Goal: Obtain resource: Download file/media

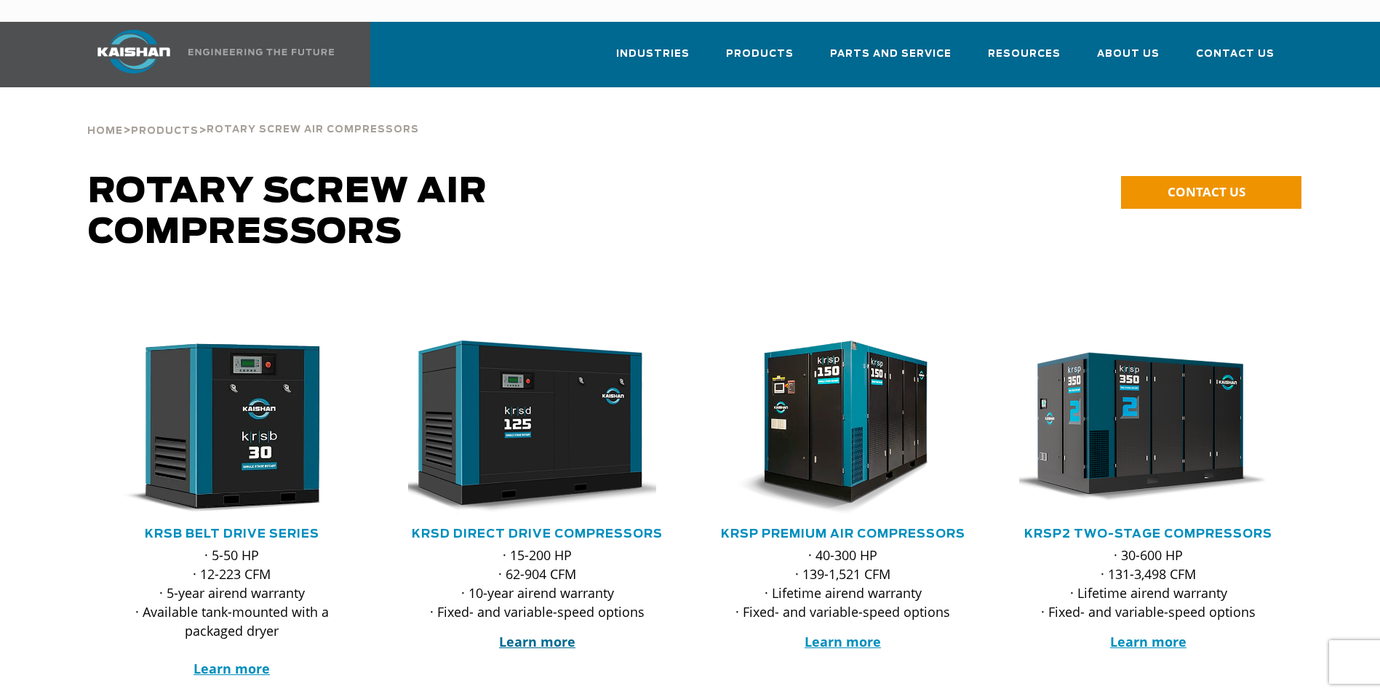
click at [548, 633] on strong "Learn more" at bounding box center [537, 641] width 76 height 17
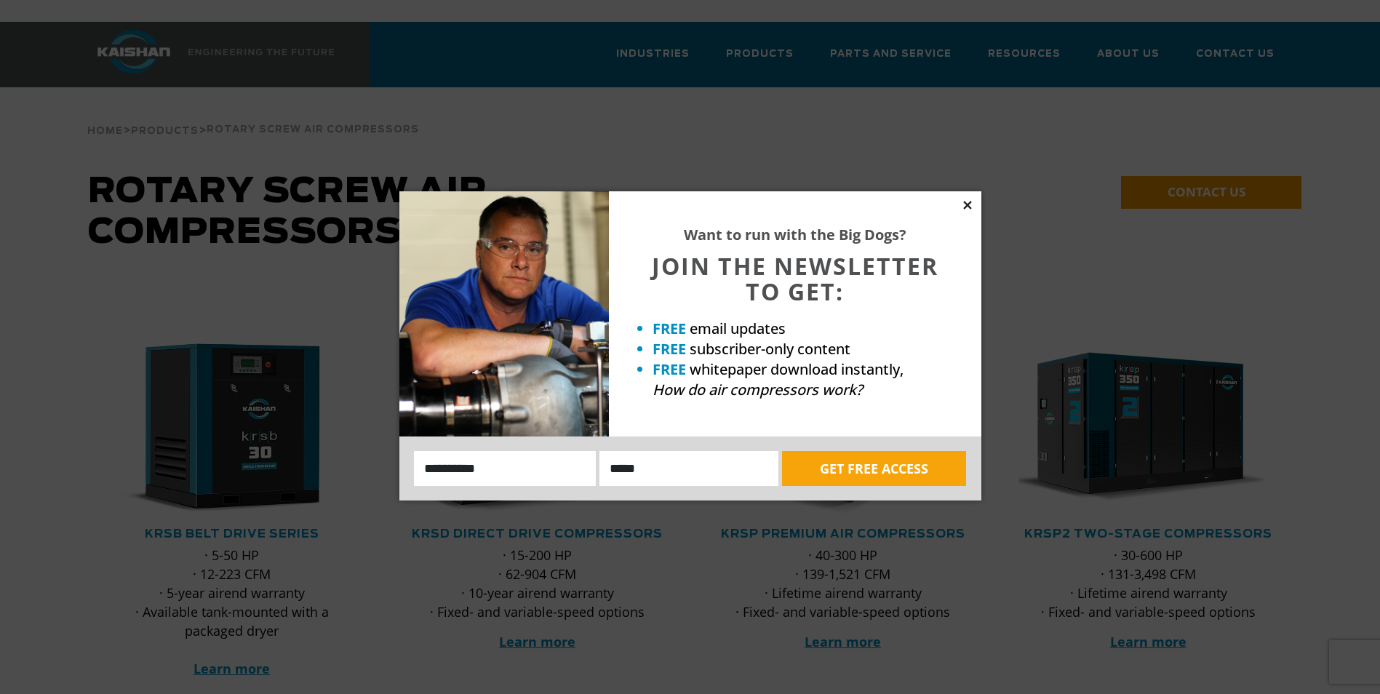
drag, startPoint x: 971, startPoint y: 199, endPoint x: 963, endPoint y: 204, distance: 9.3
click at [970, 199] on icon at bounding box center [967, 205] width 13 height 13
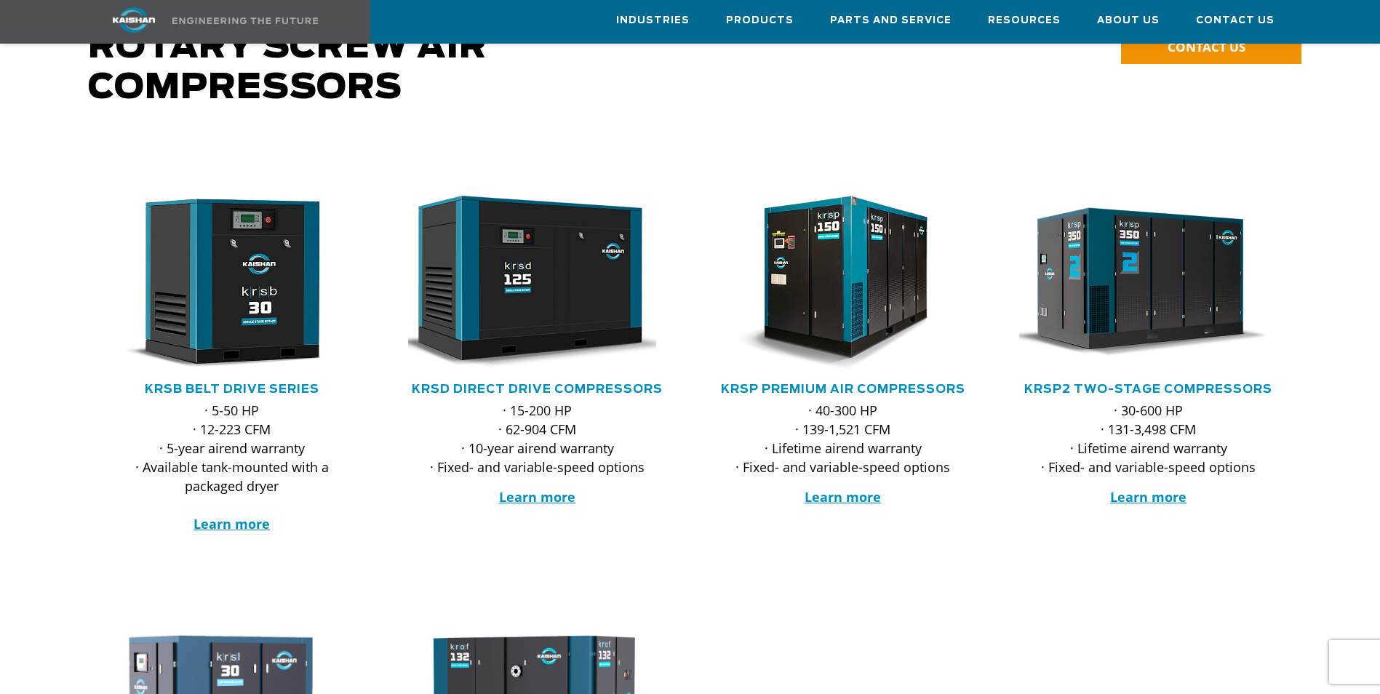
scroll to position [146, 0]
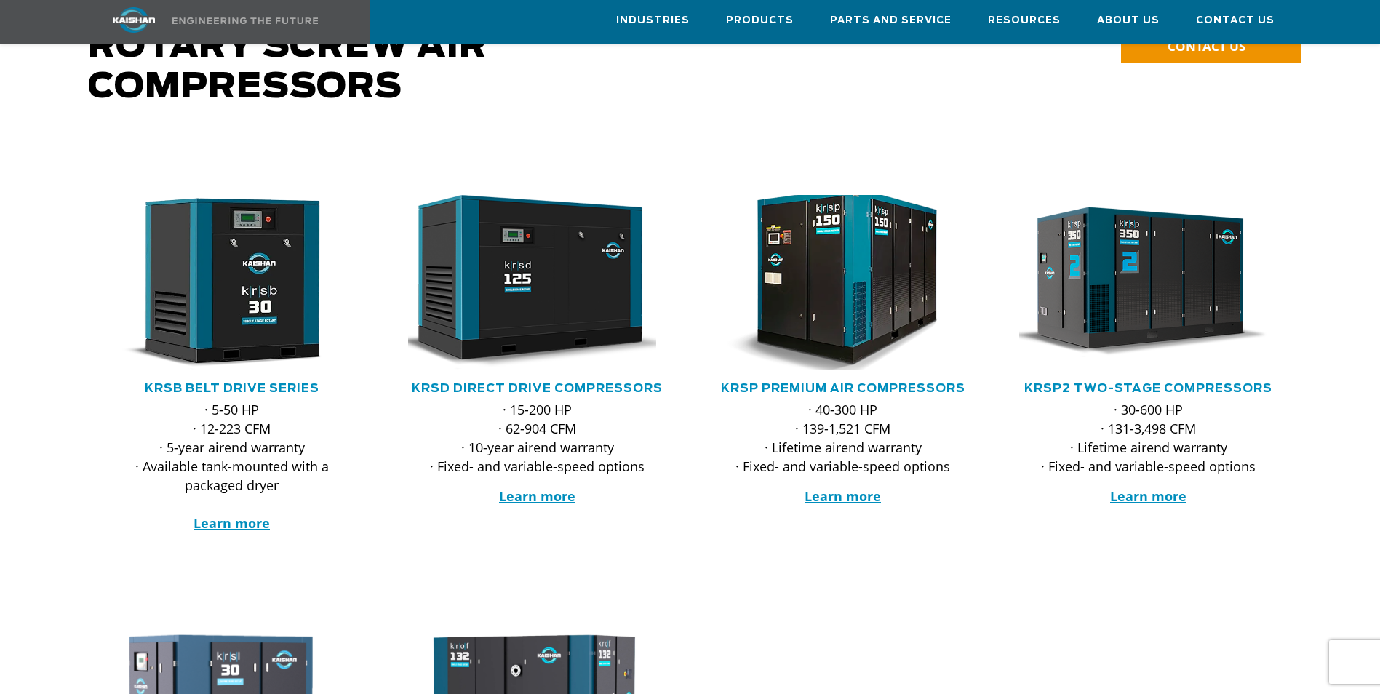
click at [845, 300] on img at bounding box center [832, 282] width 285 height 192
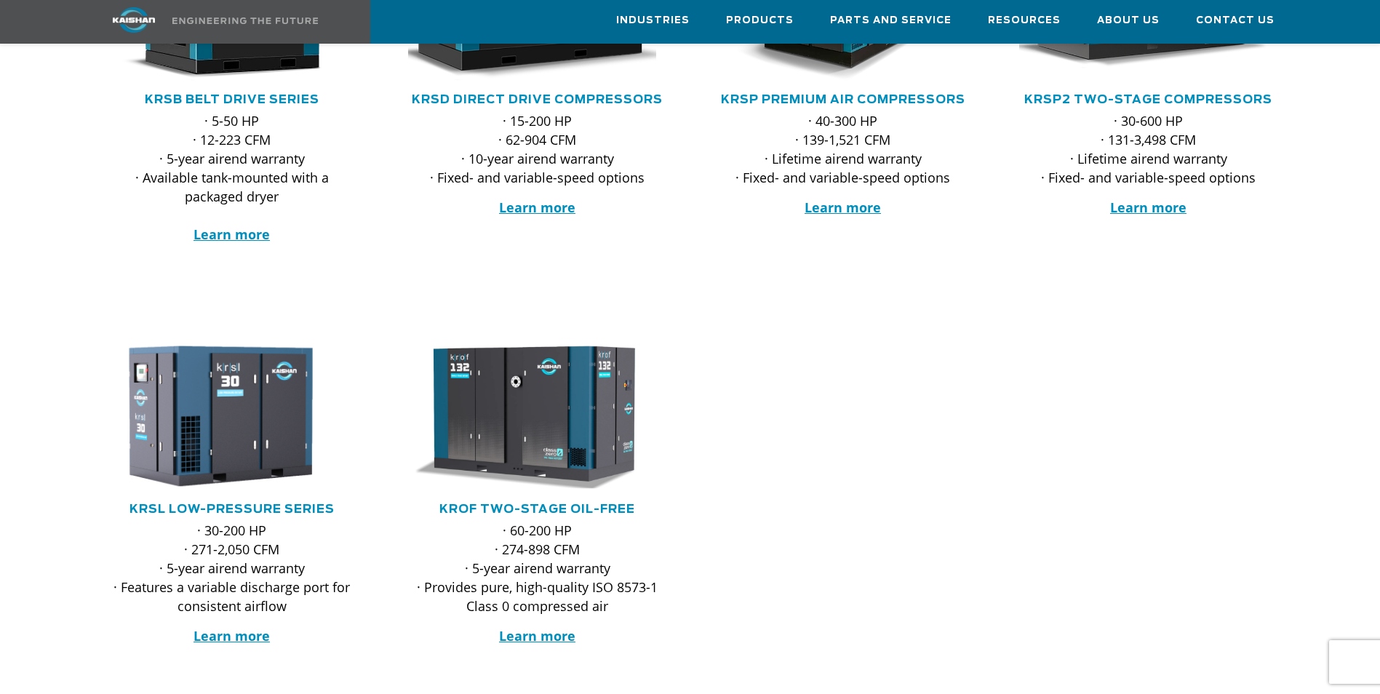
scroll to position [364, 0]
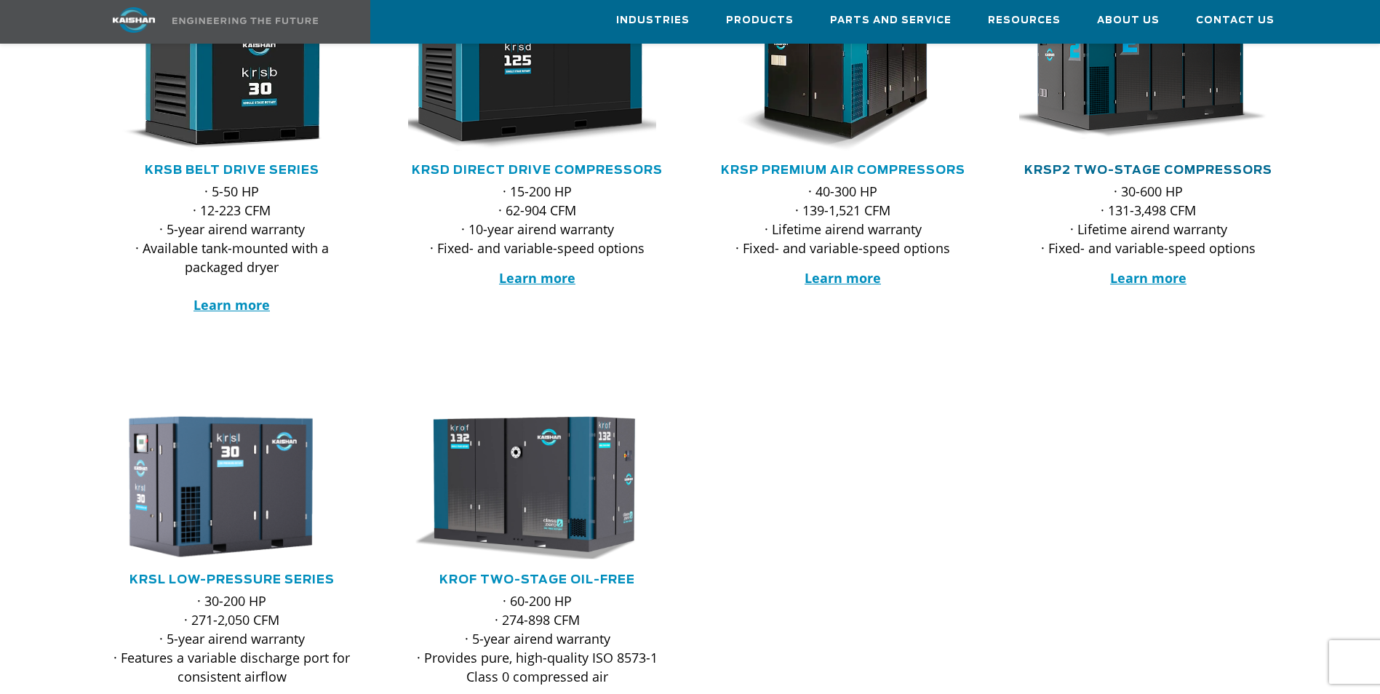
click at [1086, 164] on link "KRSP2 Two-Stage Compressors" at bounding box center [1149, 170] width 248 height 12
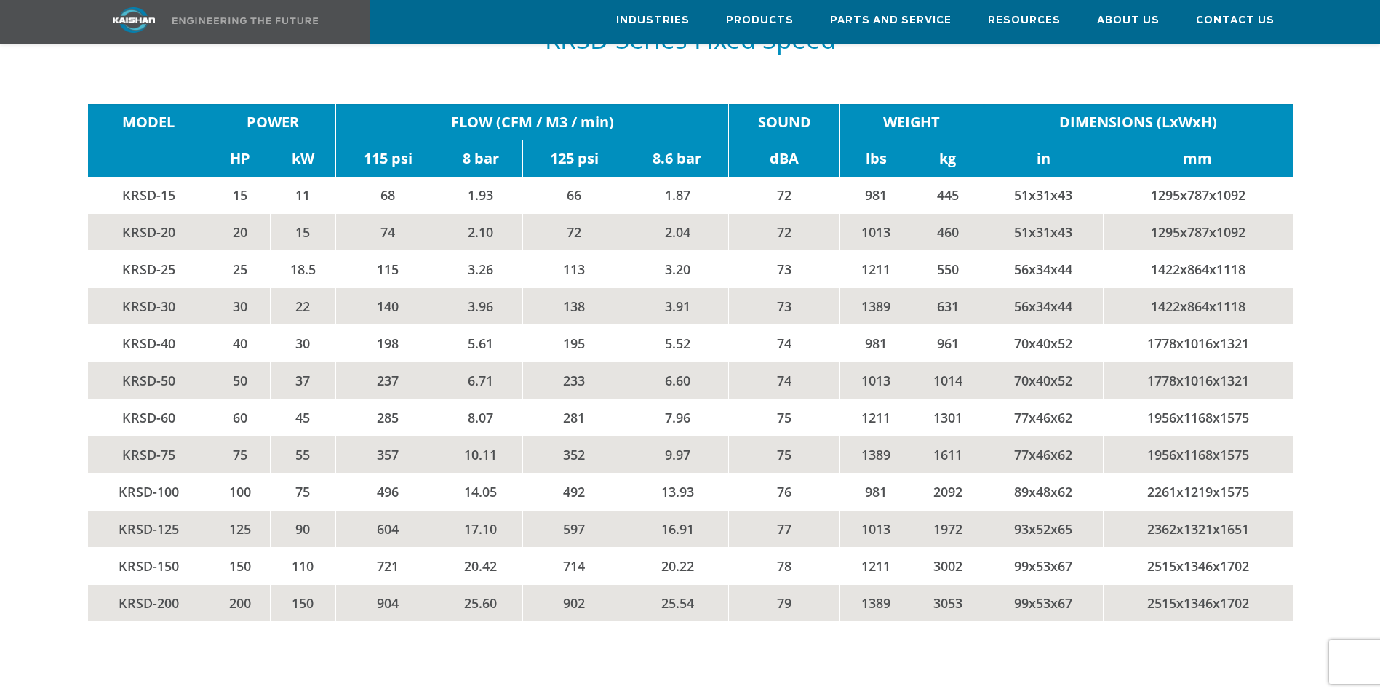
scroll to position [2474, 0]
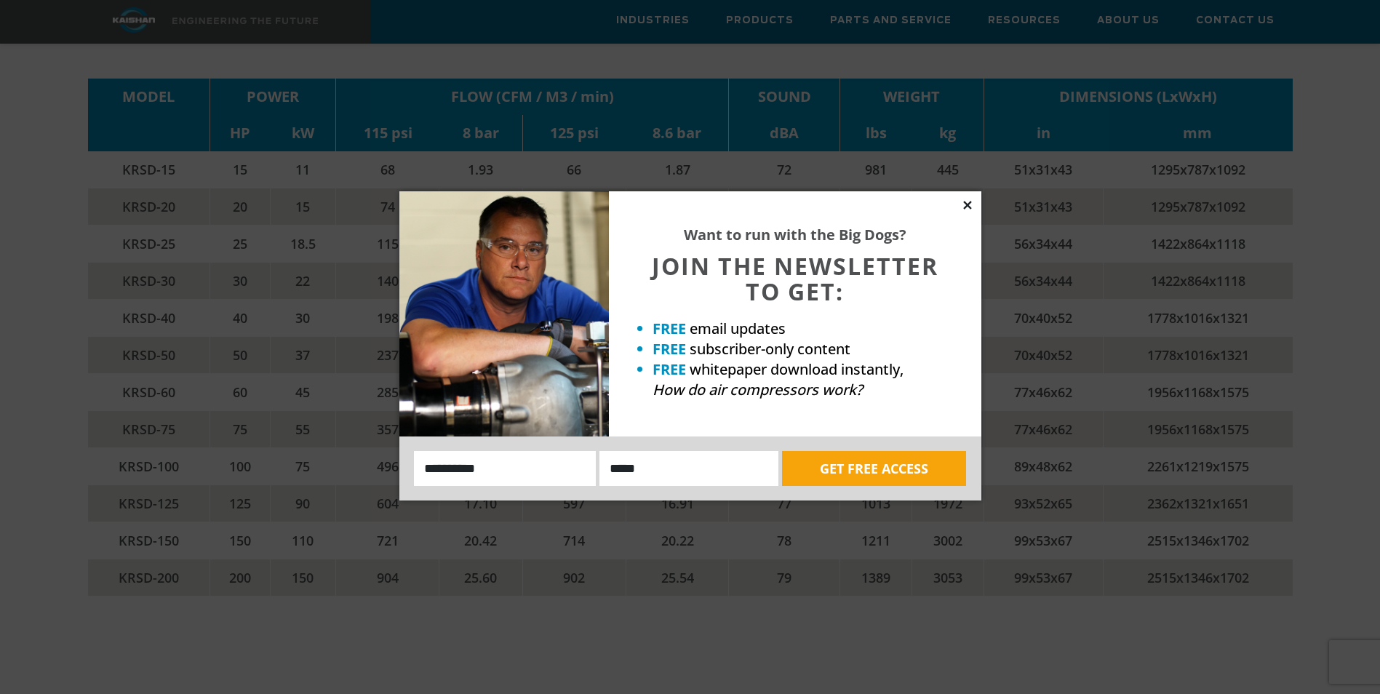
click at [964, 205] on icon at bounding box center [967, 205] width 13 height 13
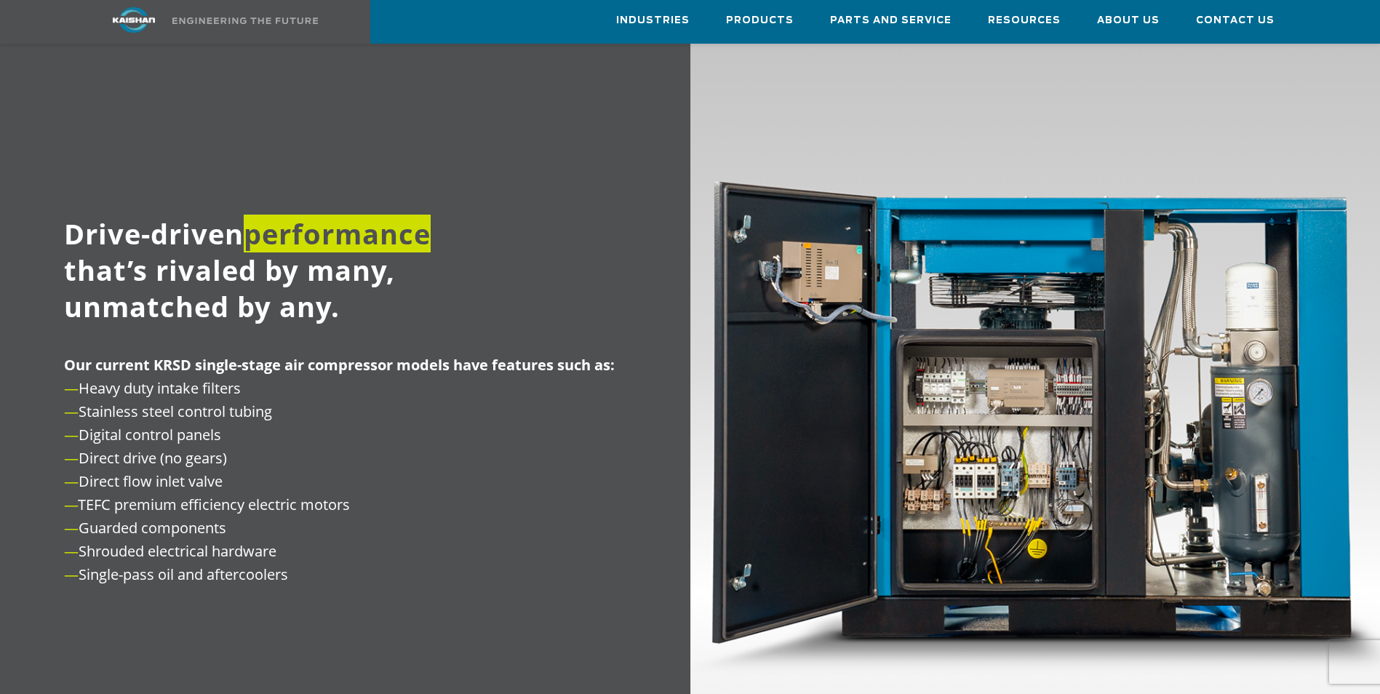
scroll to position [1164, 0]
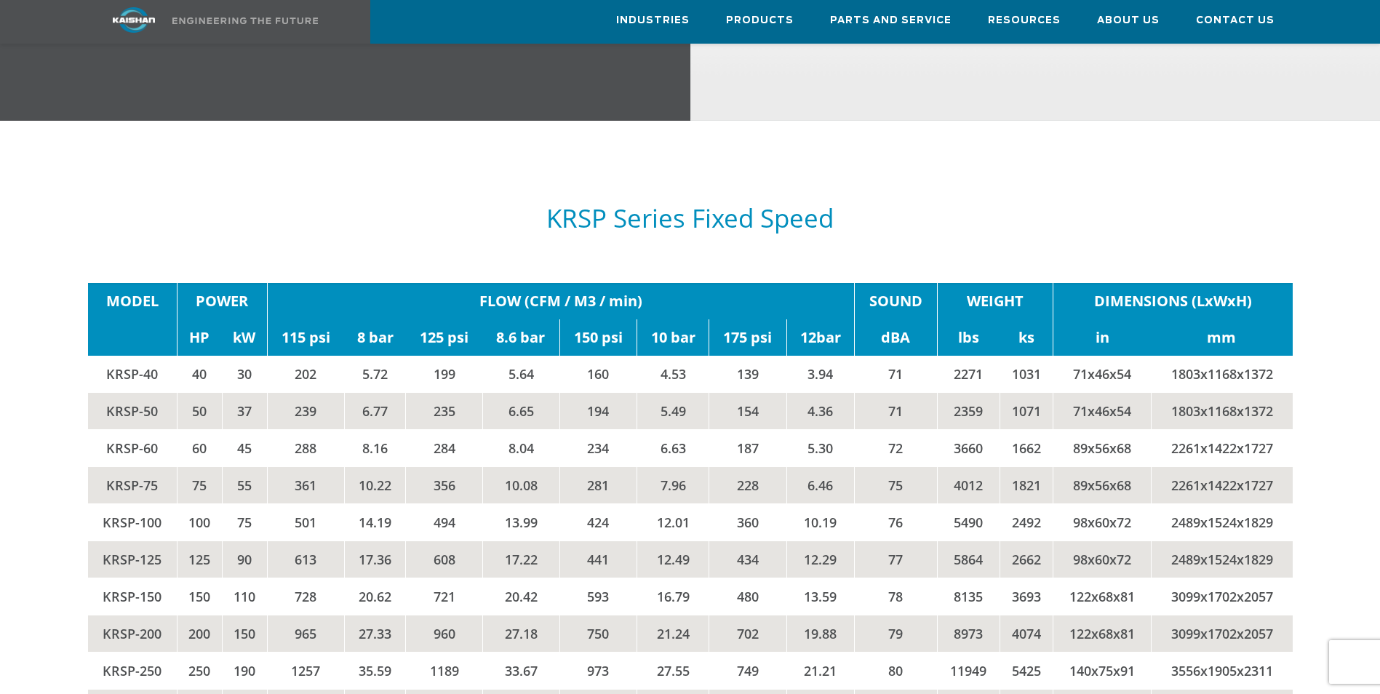
scroll to position [2547, 0]
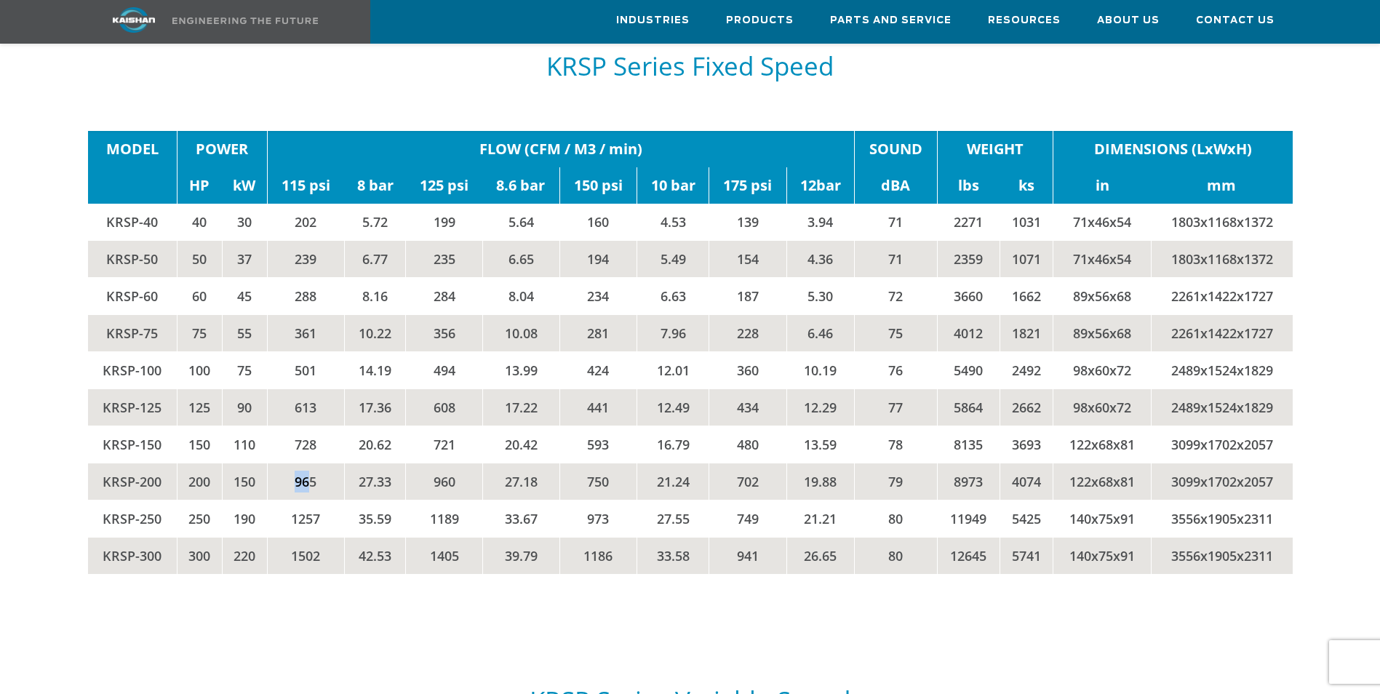
drag, startPoint x: 293, startPoint y: 459, endPoint x: 309, endPoint y: 461, distance: 15.4
click at [309, 464] on td "965" at bounding box center [305, 482] width 77 height 37
drag, startPoint x: 309, startPoint y: 461, endPoint x: 321, endPoint y: 464, distance: 12.7
click at [321, 464] on td "965" at bounding box center [305, 482] width 77 height 37
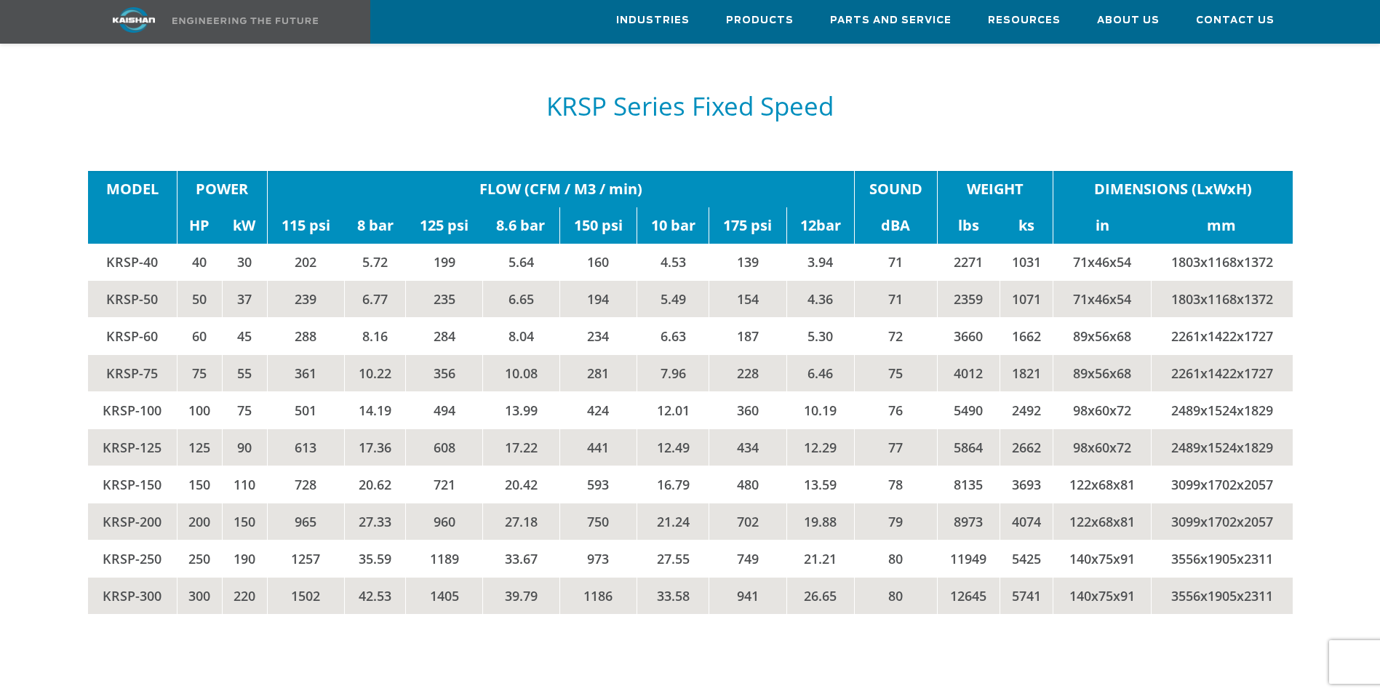
scroll to position [2474, 0]
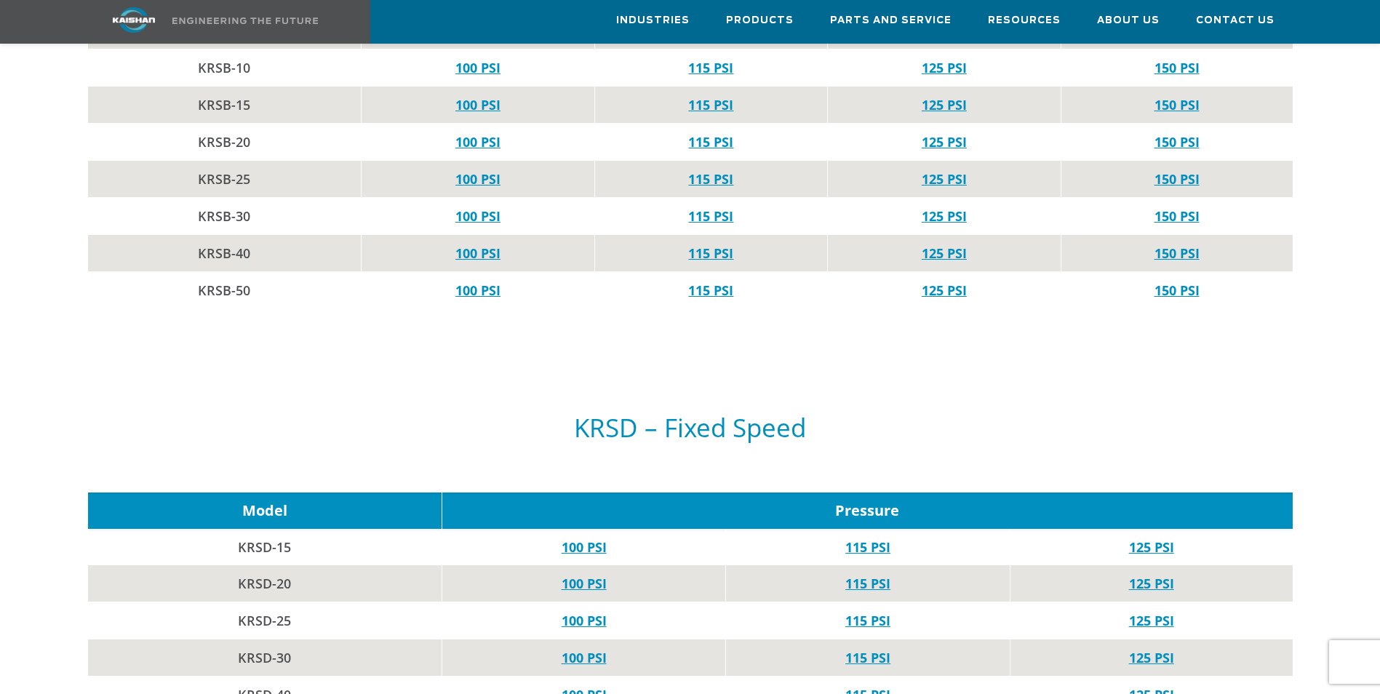
scroll to position [1383, 0]
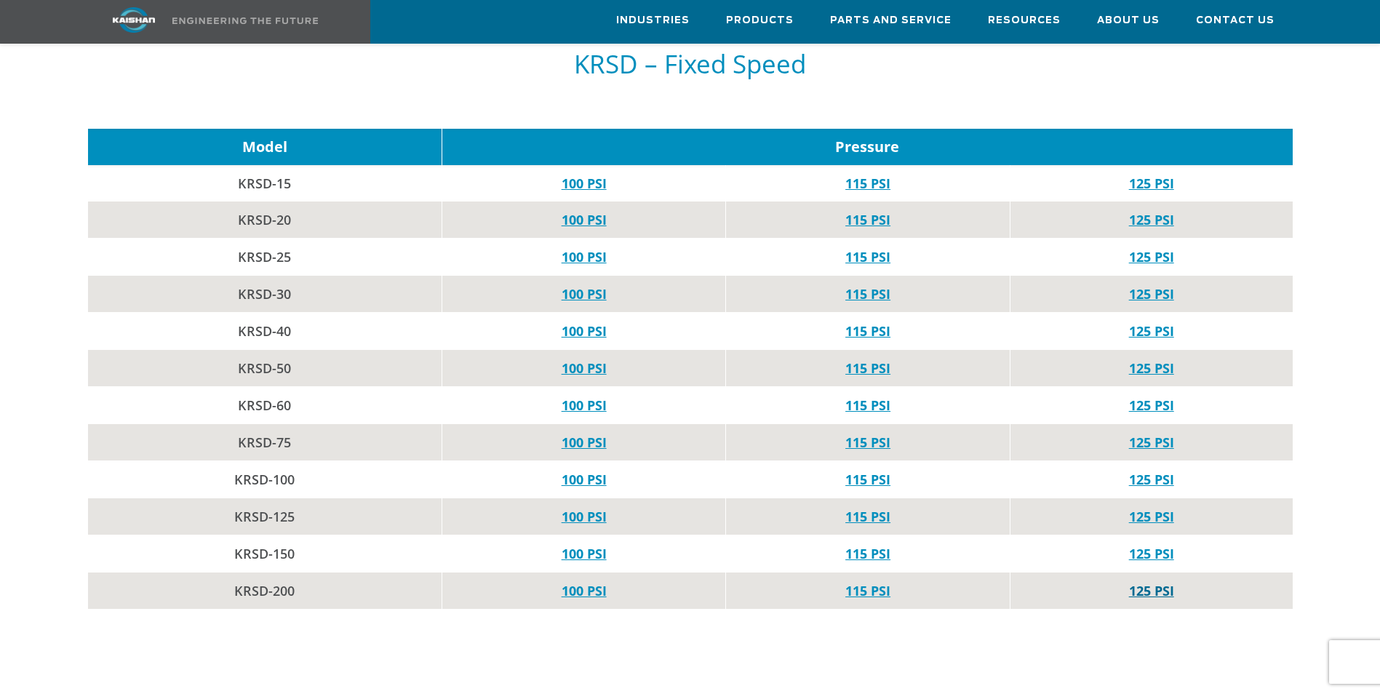
click at [1144, 582] on link "125 PSI" at bounding box center [1151, 590] width 45 height 17
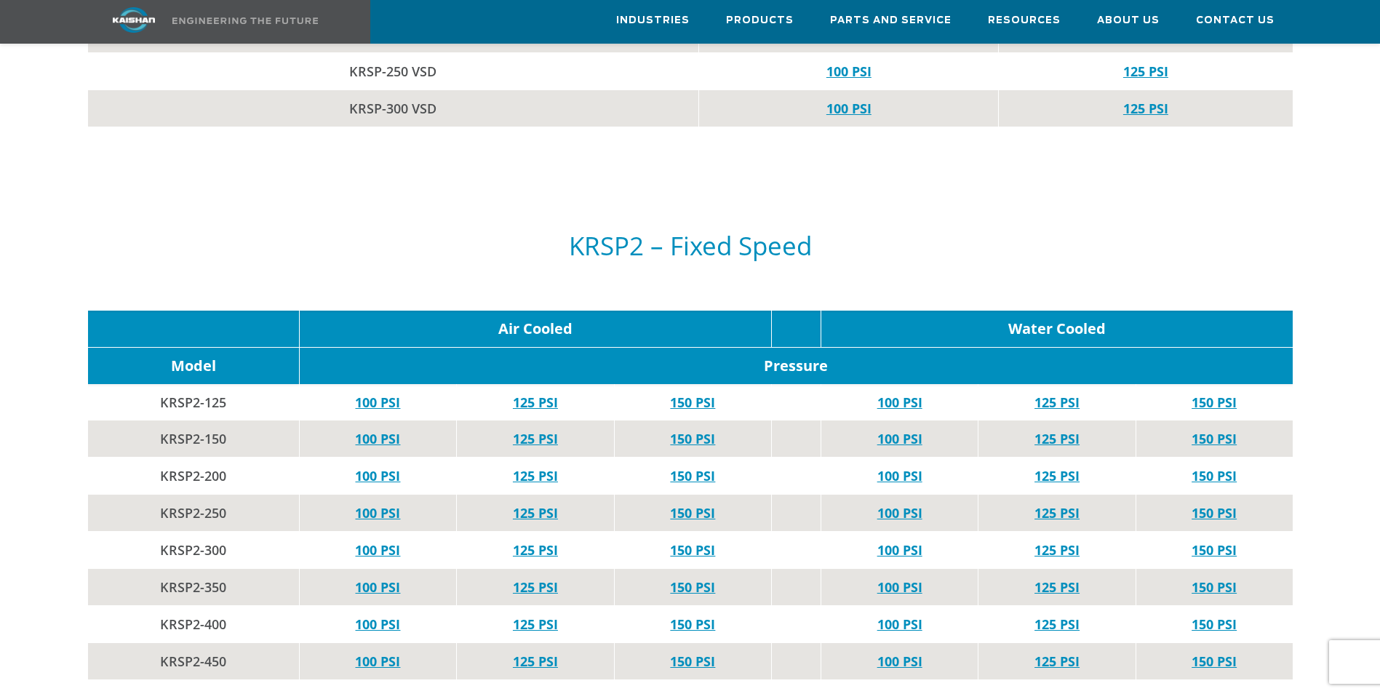
scroll to position [3784, 0]
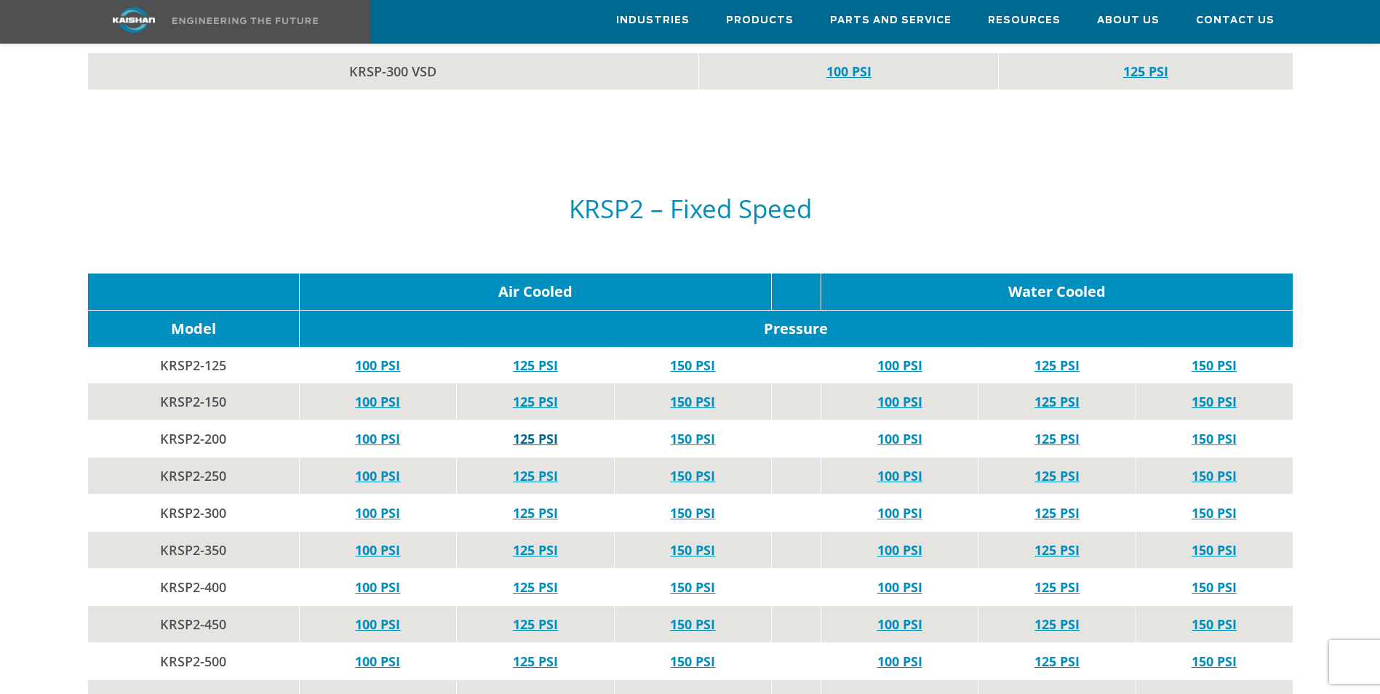
click at [541, 430] on link "125 PSI" at bounding box center [535, 438] width 45 height 17
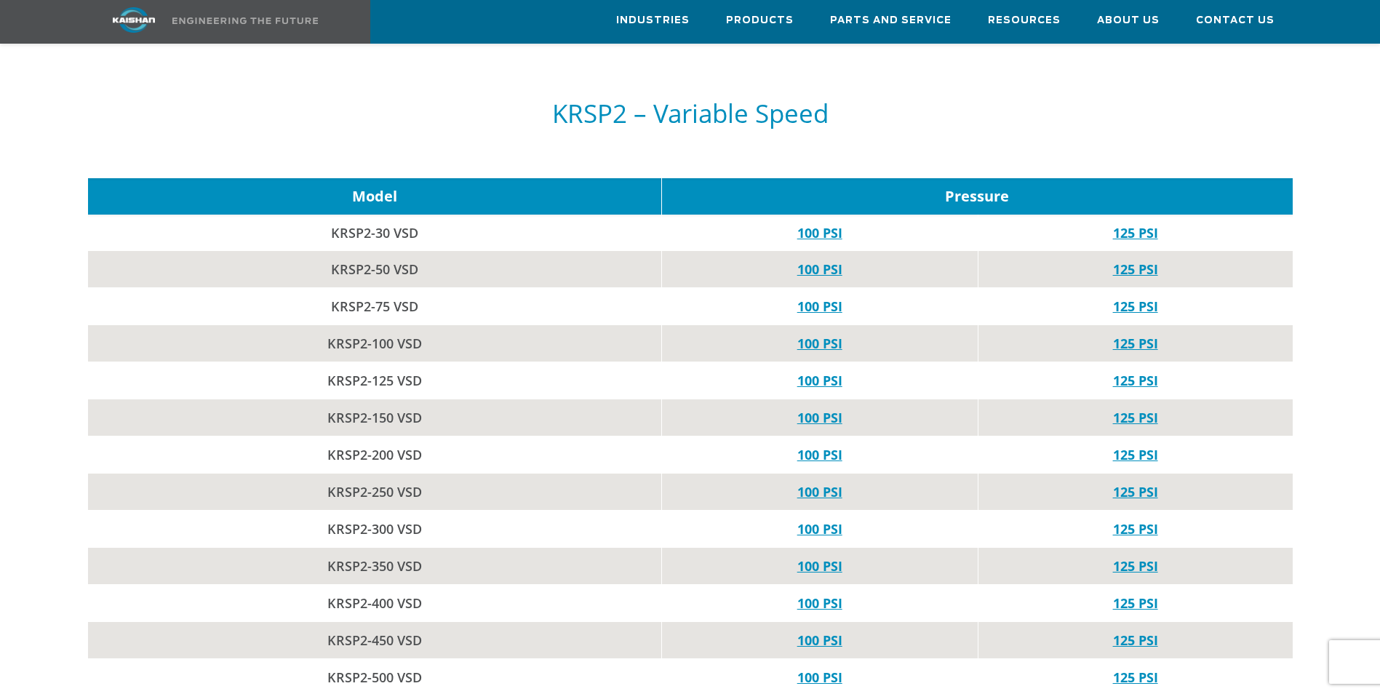
scroll to position [4584, 0]
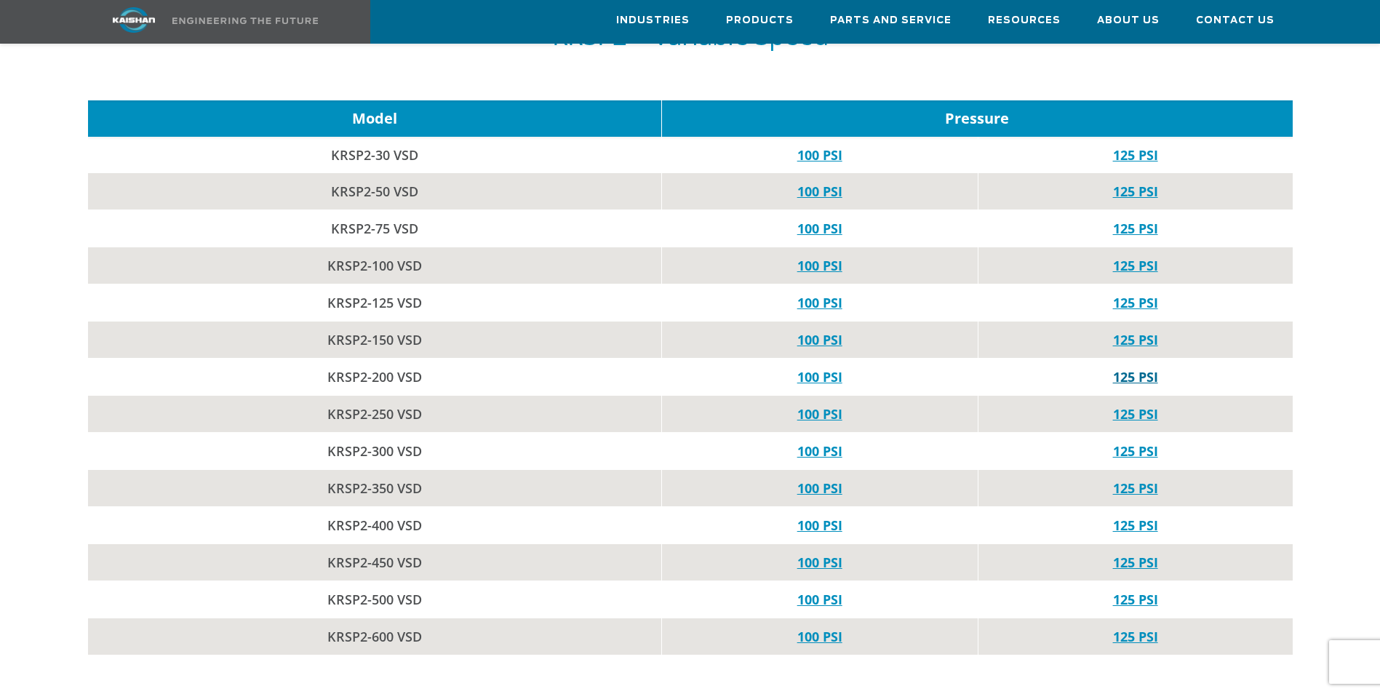
click at [1134, 368] on link "125 PSI" at bounding box center [1135, 376] width 45 height 17
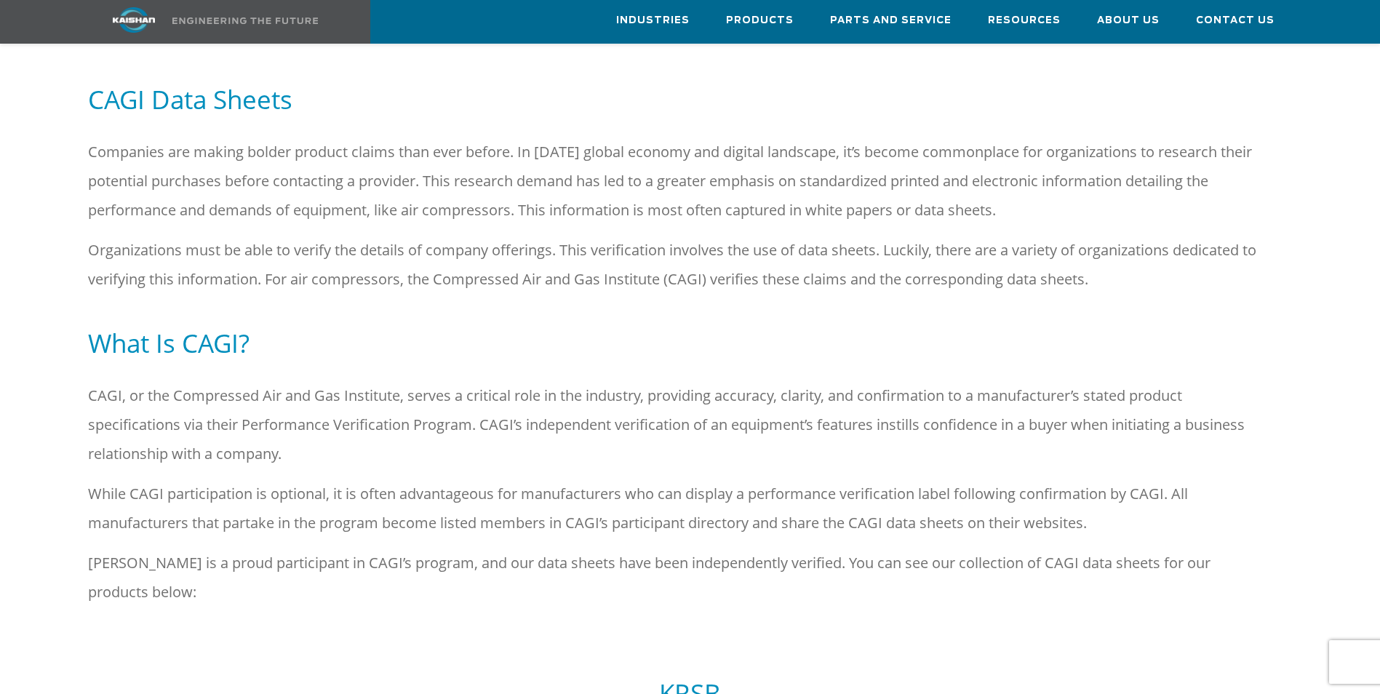
scroll to position [0, 0]
